Goal: Check status

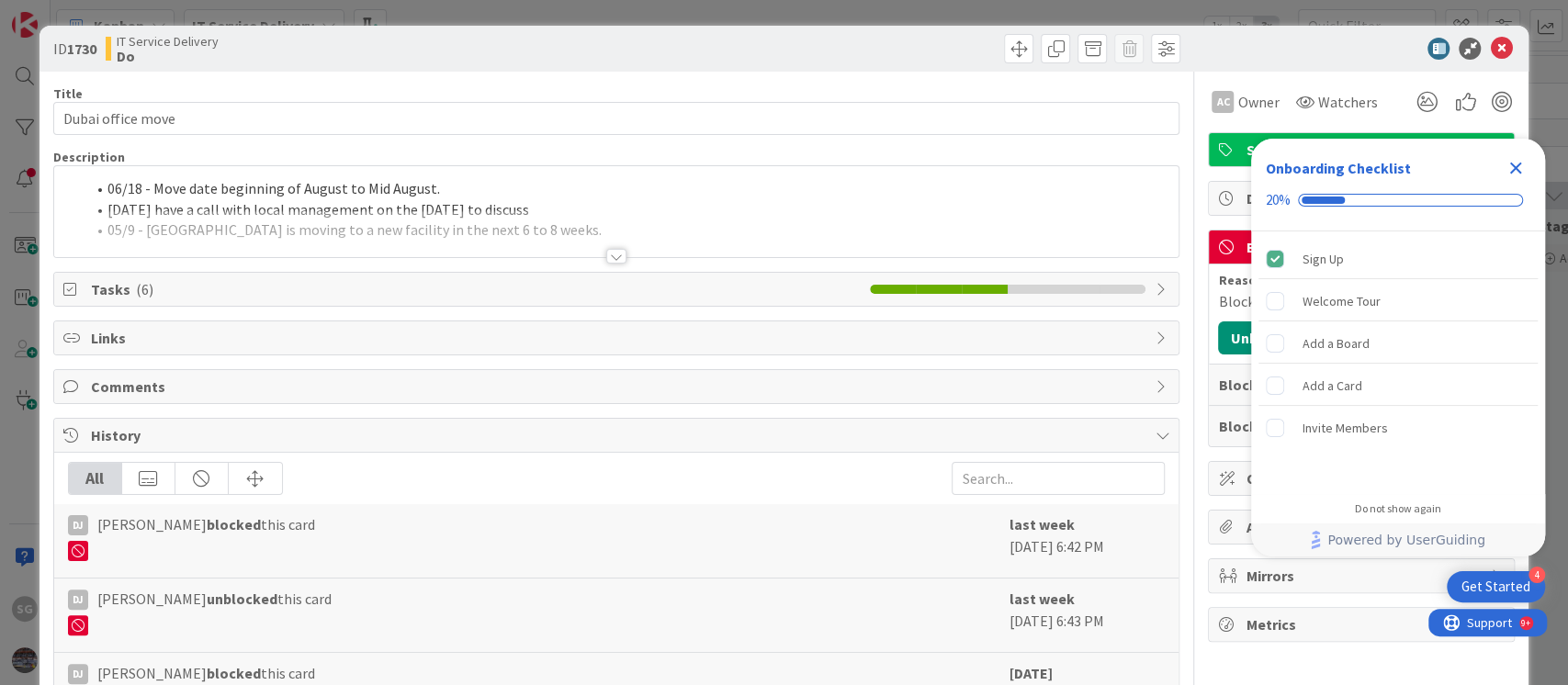
click at [1517, 167] on icon "Close Checklist" at bounding box center [1514, 168] width 22 height 22
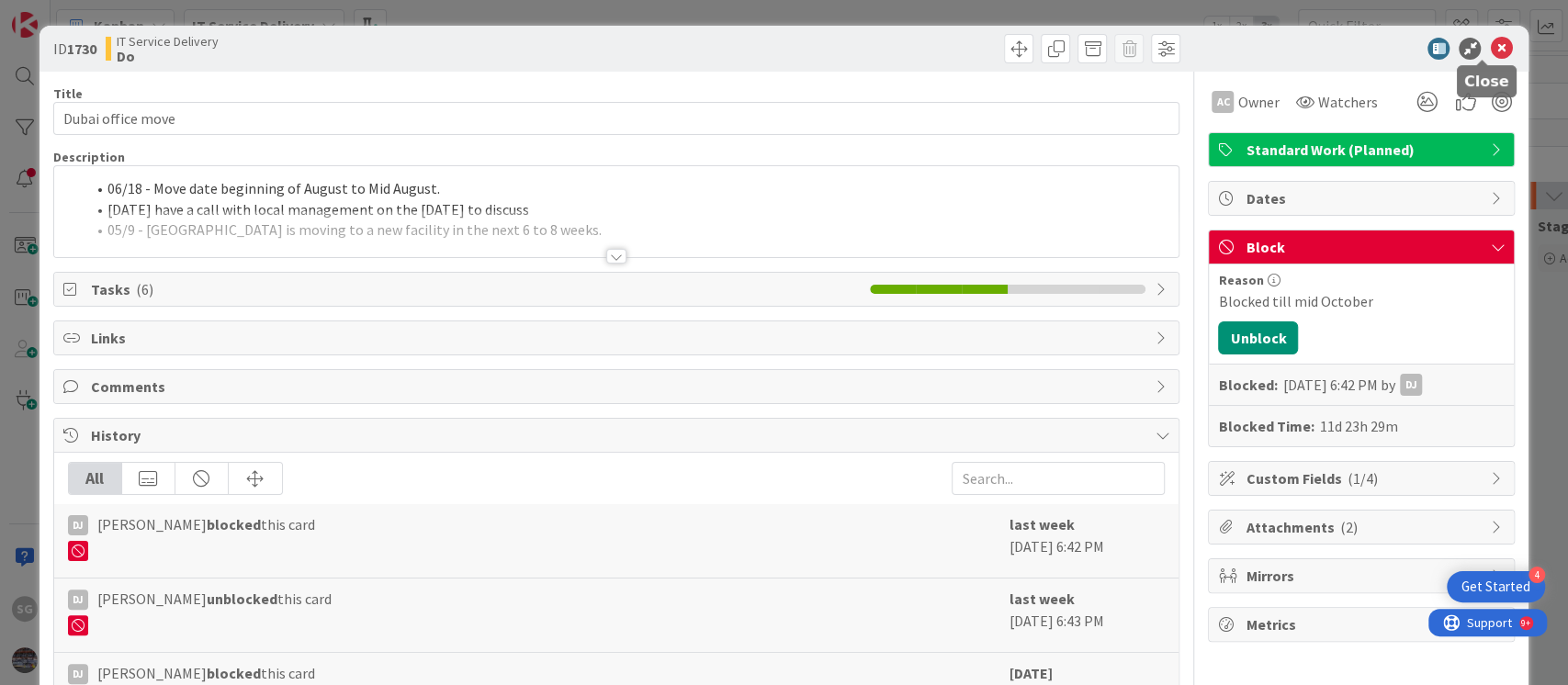
click at [1489, 53] on icon at bounding box center [1500, 48] width 22 height 22
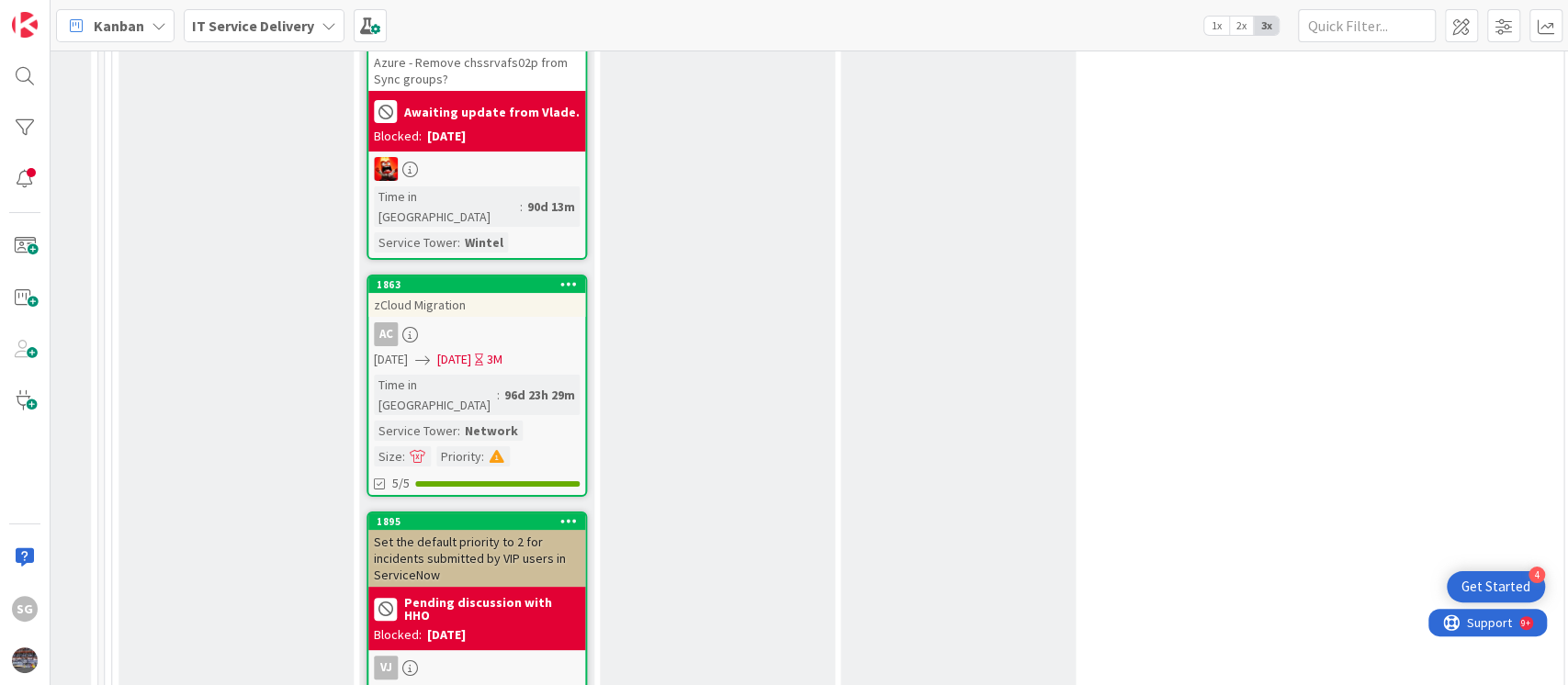
scroll to position [4898, 1170]
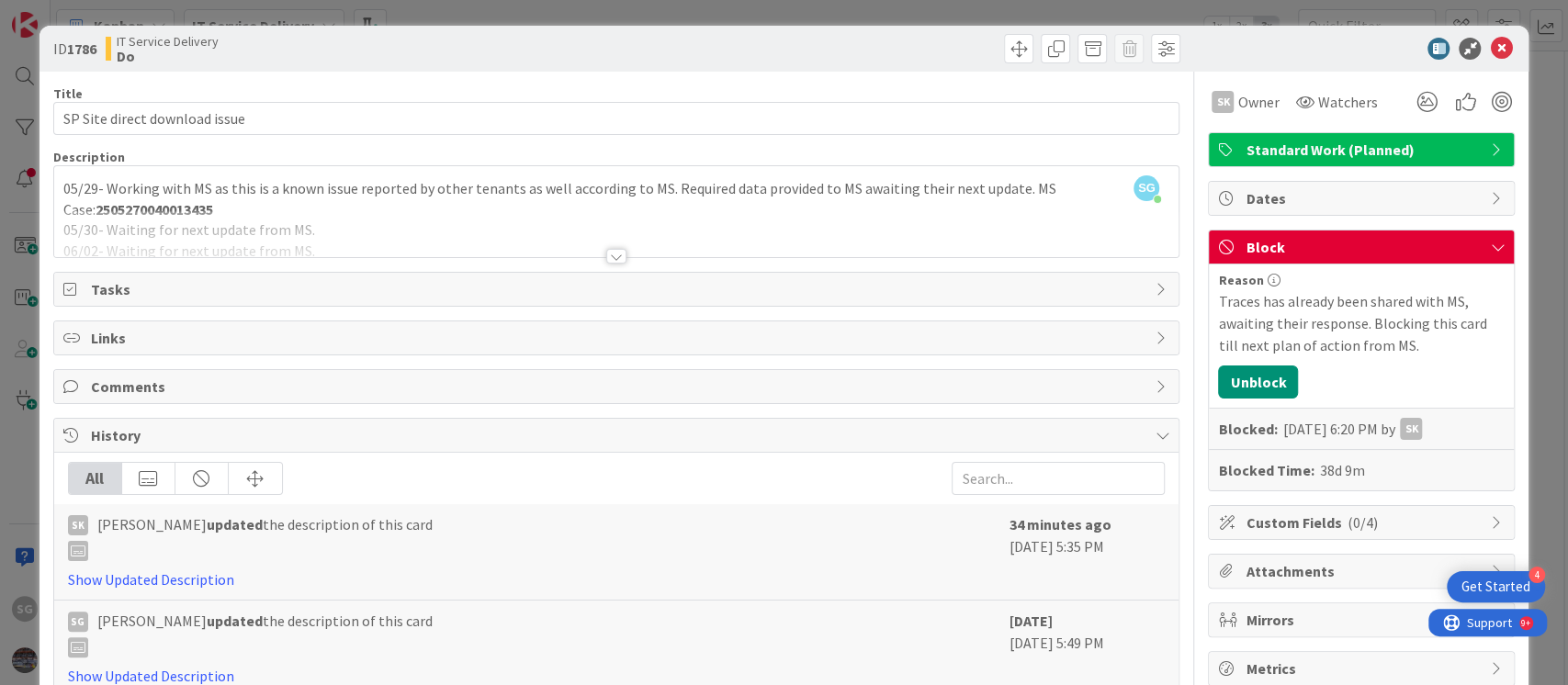
click at [606, 255] on div at bounding box center [616, 256] width 20 height 14
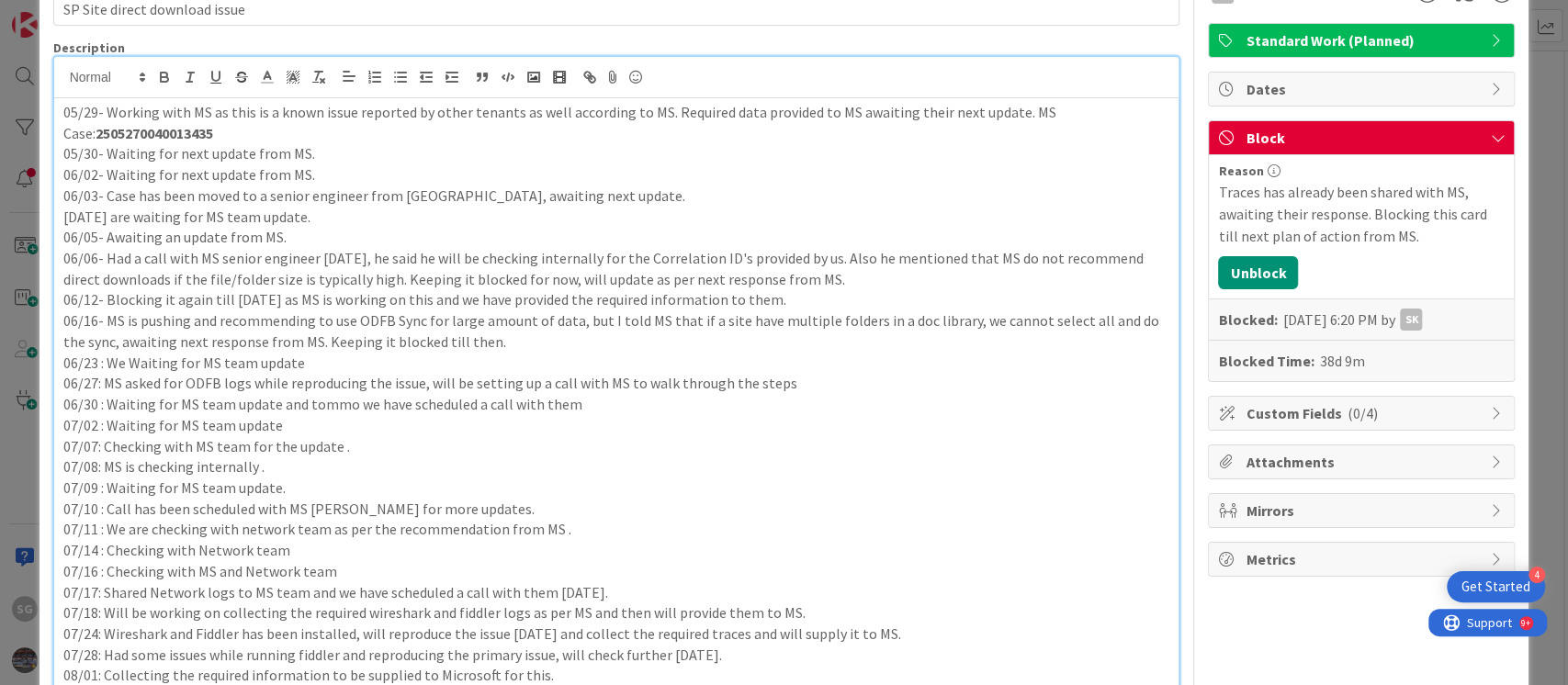
scroll to position [490, 0]
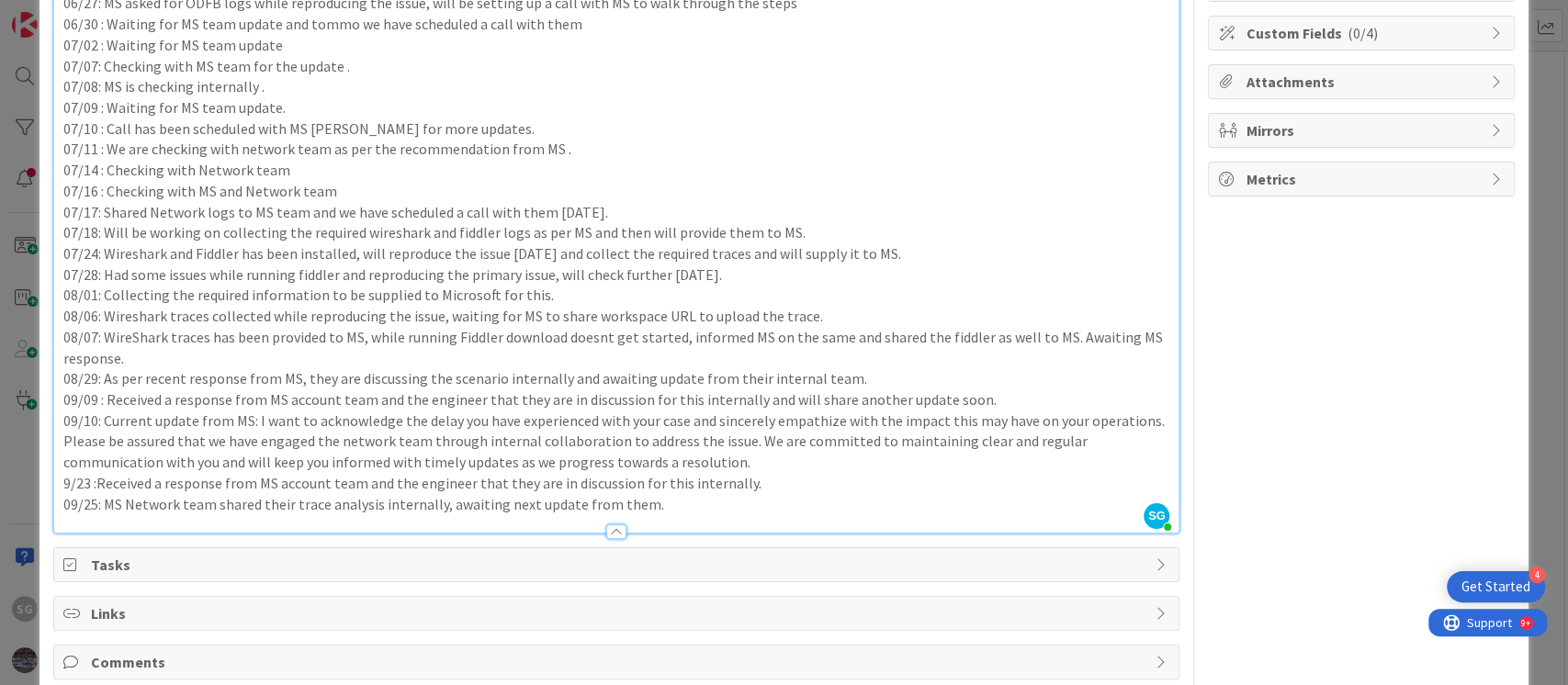
click at [701, 505] on p "09/25: MS Network team shared their trace analysis internally, awaiting next up…" at bounding box center [616, 505] width 1106 height 21
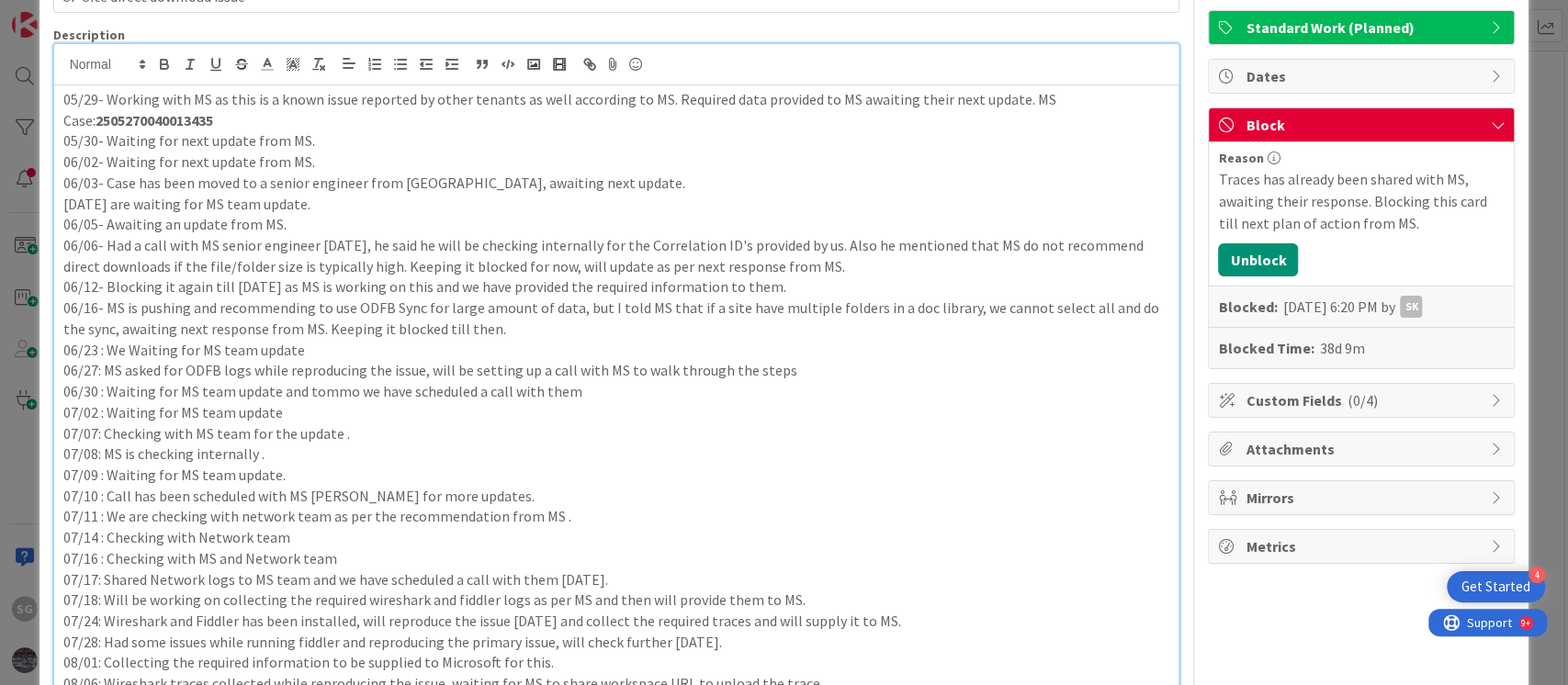
scroll to position [0, 0]
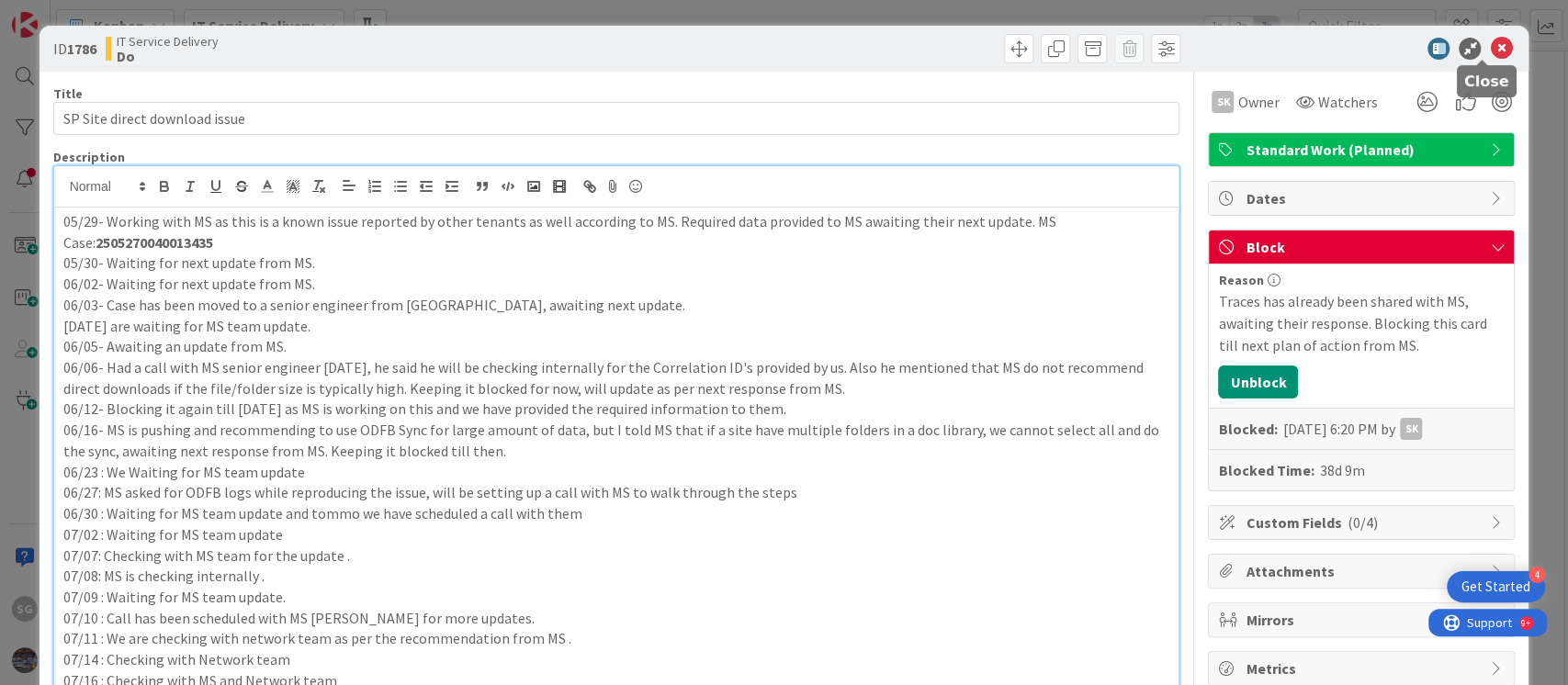
click at [1489, 38] on icon at bounding box center [1500, 48] width 22 height 22
